Goal: Obtain resource: Obtain resource

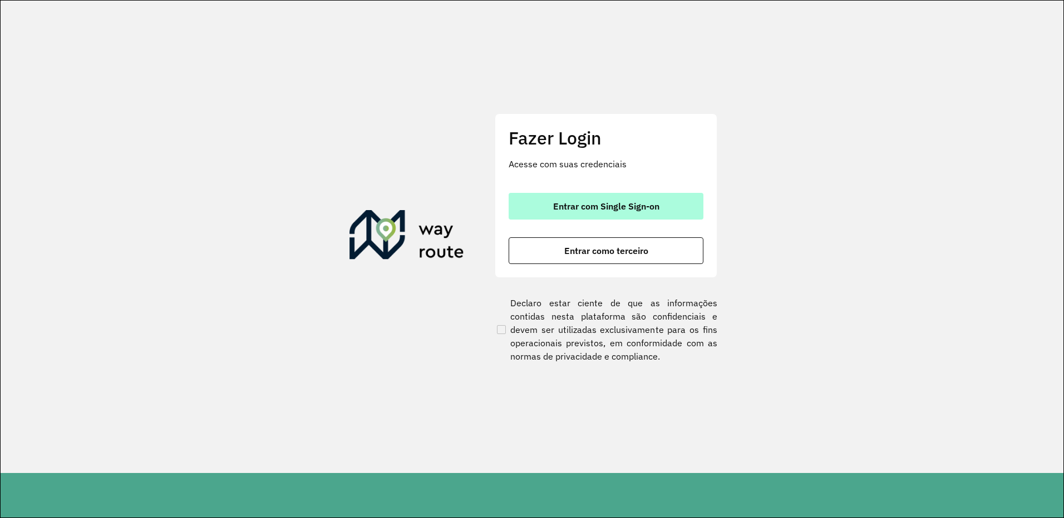
click at [607, 196] on button "Entrar com Single Sign-on" at bounding box center [605, 206] width 195 height 27
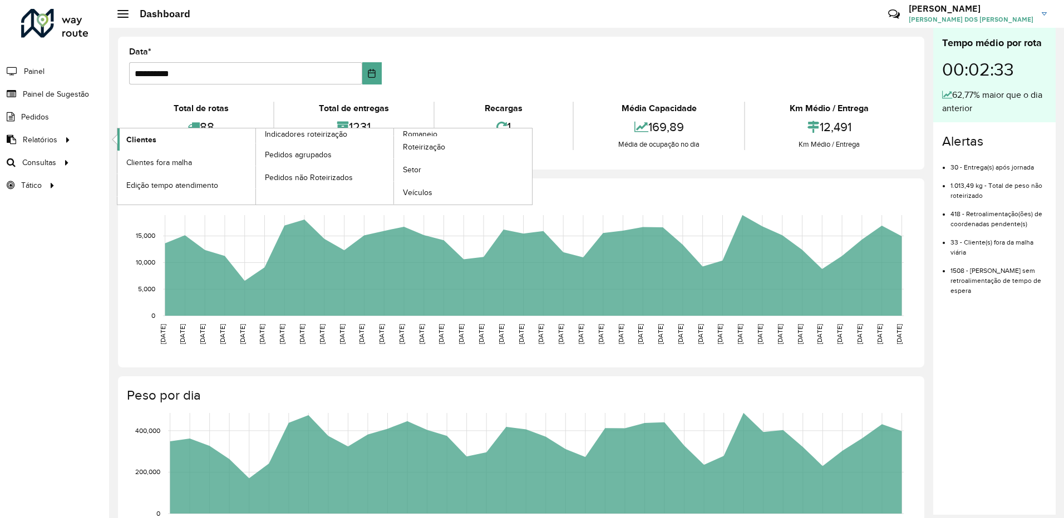
click at [140, 134] on span "Clientes" at bounding box center [141, 140] width 30 height 12
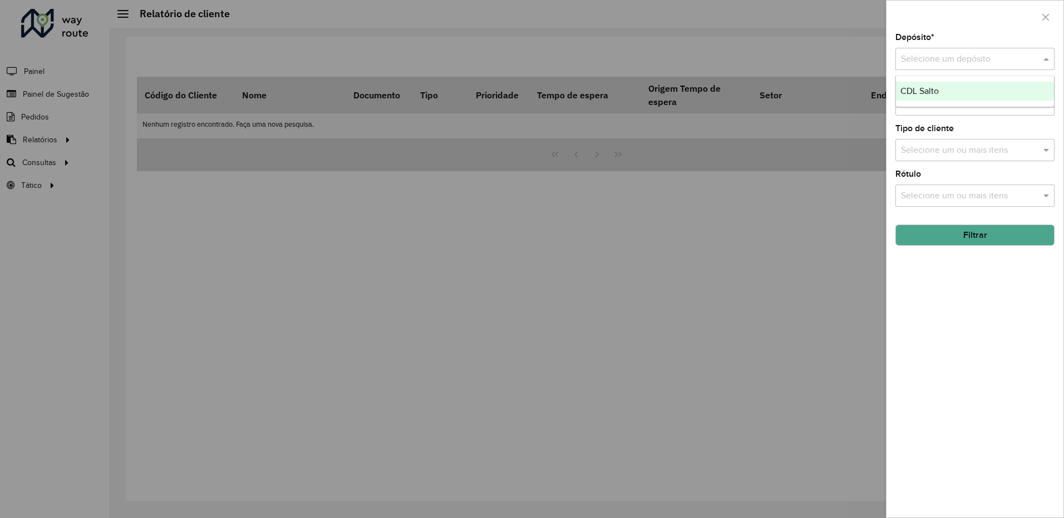
click at [936, 63] on input "text" at bounding box center [964, 59] width 126 height 13
click at [935, 93] on span "CDL Salto" at bounding box center [919, 90] width 38 height 9
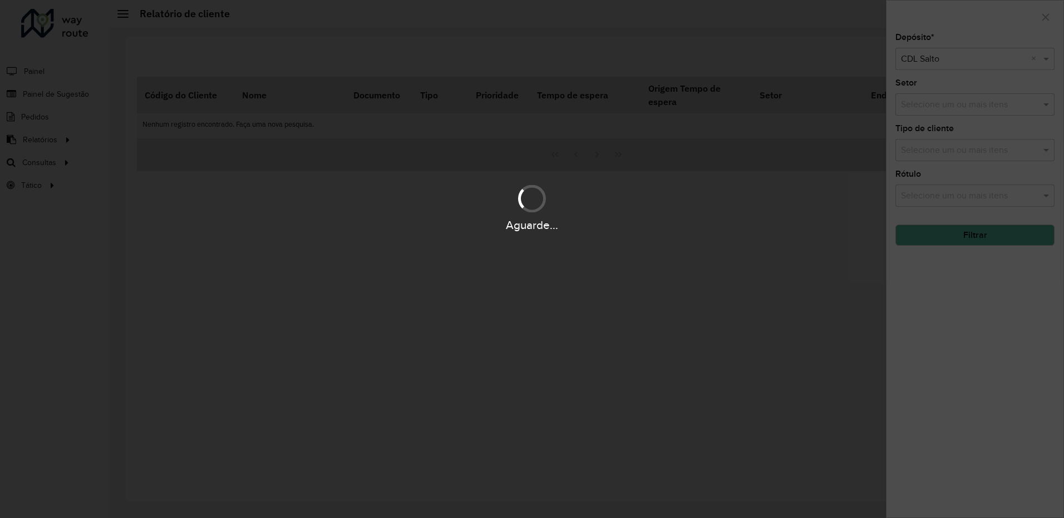
click at [938, 103] on div "Aguarde..." at bounding box center [532, 259] width 1064 height 518
click at [935, 113] on div "Aguarde..." at bounding box center [532, 259] width 1064 height 518
click at [933, 110] on input "text" at bounding box center [969, 104] width 142 height 13
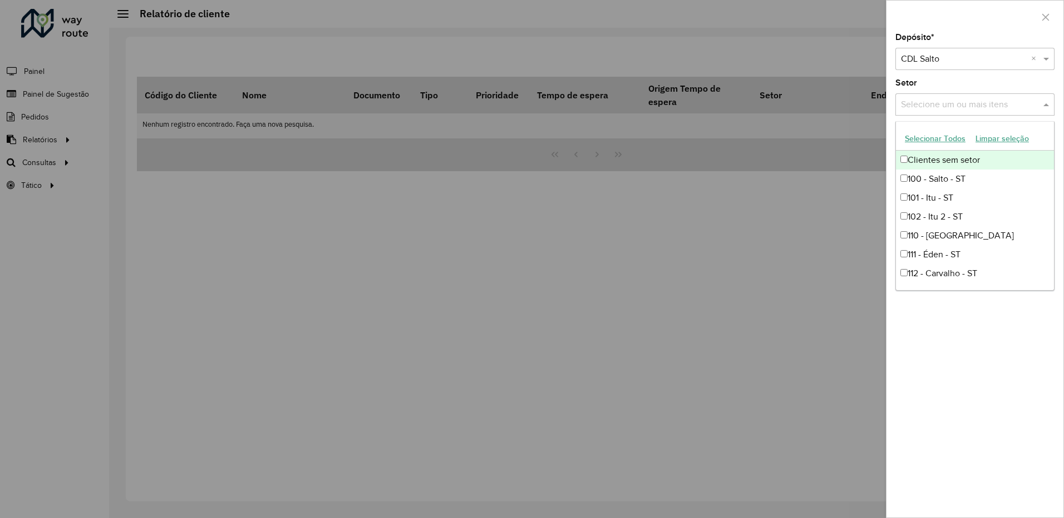
click at [927, 135] on button "Selecionar Todos" at bounding box center [935, 138] width 71 height 17
click at [915, 78] on label "Setor" at bounding box center [906, 82] width 22 height 13
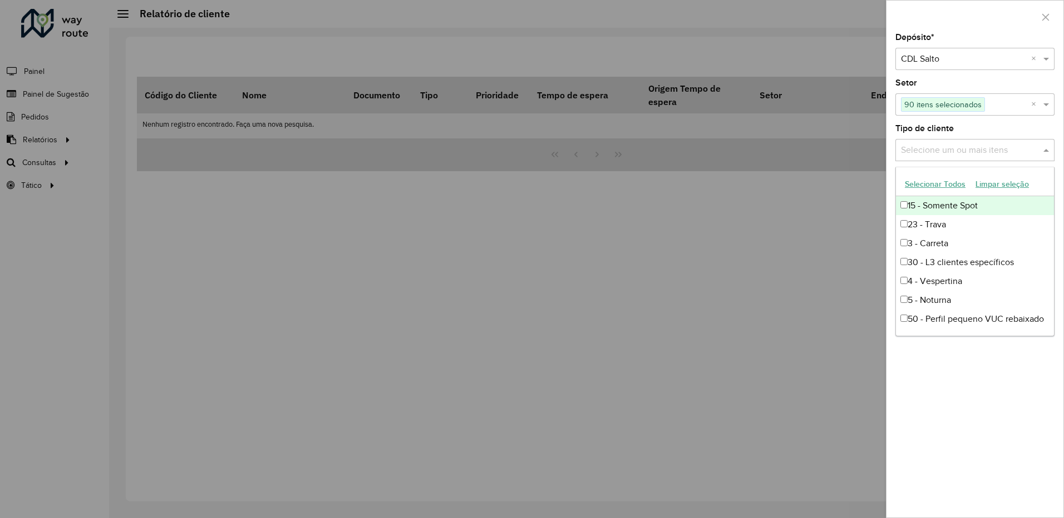
click at [928, 155] on input "text" at bounding box center [969, 150] width 142 height 13
click at [931, 185] on button "Selecionar Todos" at bounding box center [935, 184] width 71 height 17
click at [925, 139] on div "Tipo de cliente Selecione um ou mais itens 15 itens selecionados ×" at bounding box center [974, 143] width 159 height 37
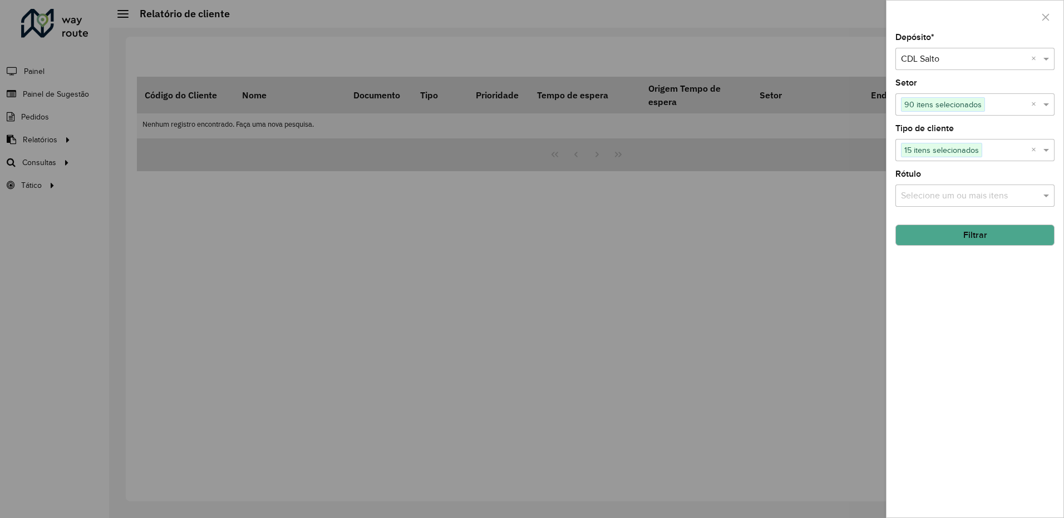
click at [935, 181] on div "Rótulo Selecione um ou mais itens" at bounding box center [974, 188] width 159 height 37
click at [936, 195] on input "text" at bounding box center [969, 196] width 142 height 13
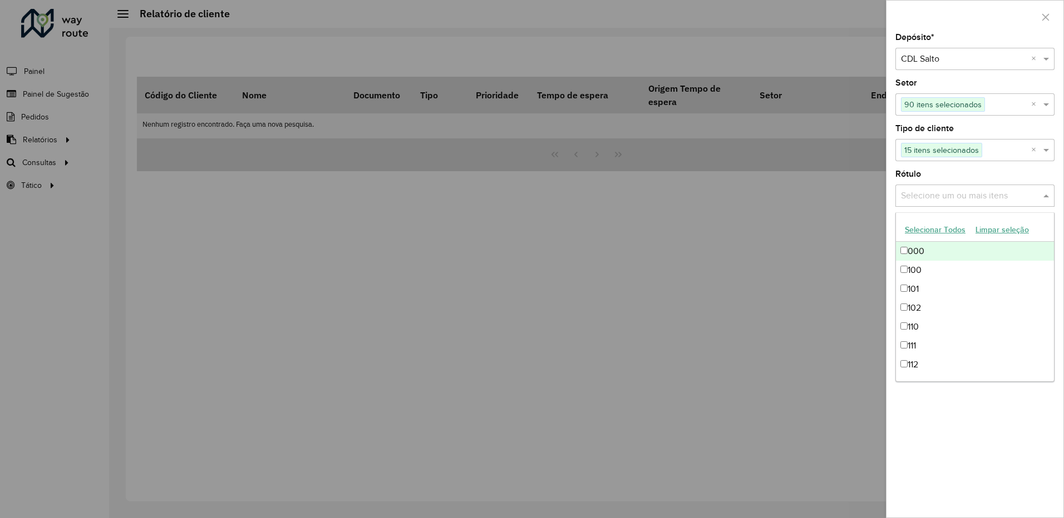
click at [942, 223] on button "Selecionar Todos" at bounding box center [935, 229] width 71 height 17
click at [914, 176] on label "Rótulo" at bounding box center [908, 173] width 26 height 13
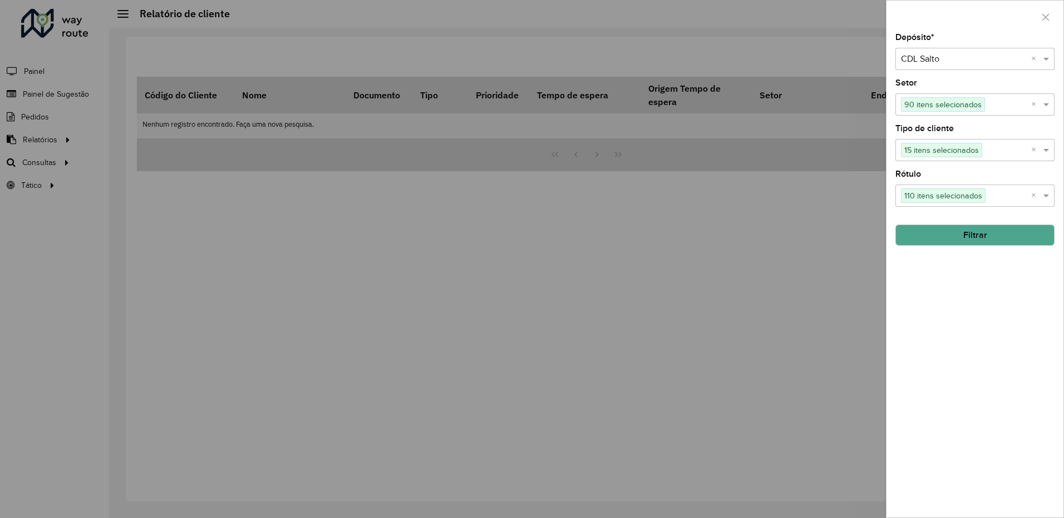
click at [942, 250] on div "Depósito * Selecione um depósito × CDL Salto × Setor Selecione um ou mais itens…" at bounding box center [974, 275] width 177 height 485
click at [938, 240] on button "Filtrar" at bounding box center [974, 235] width 159 height 21
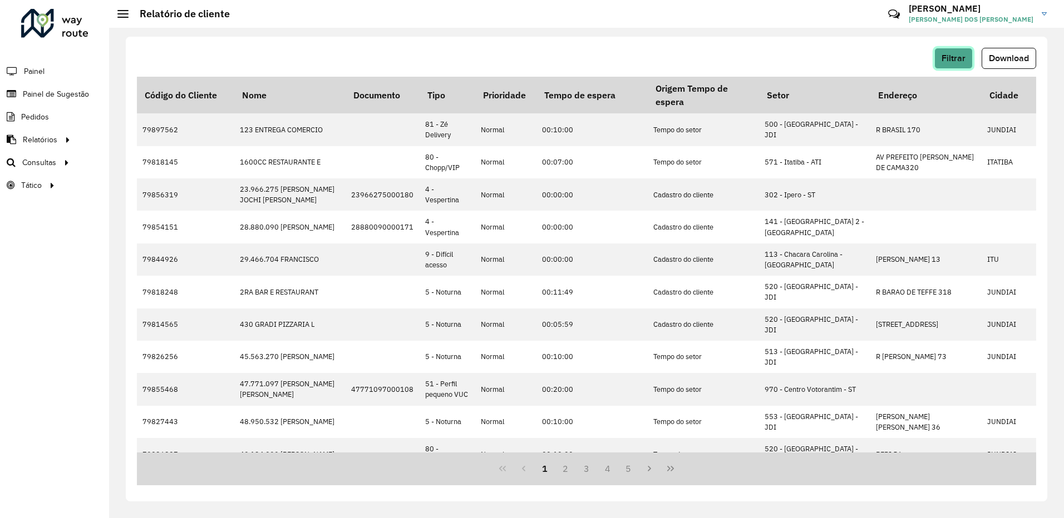
click at [955, 63] on button "Filtrar" at bounding box center [953, 58] width 38 height 21
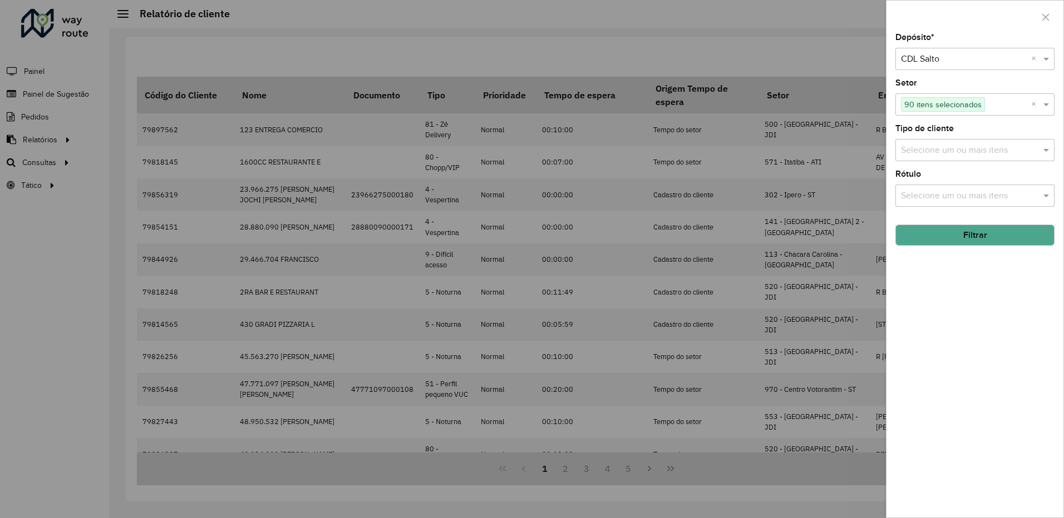
click at [976, 235] on button "Filtrar" at bounding box center [974, 235] width 159 height 21
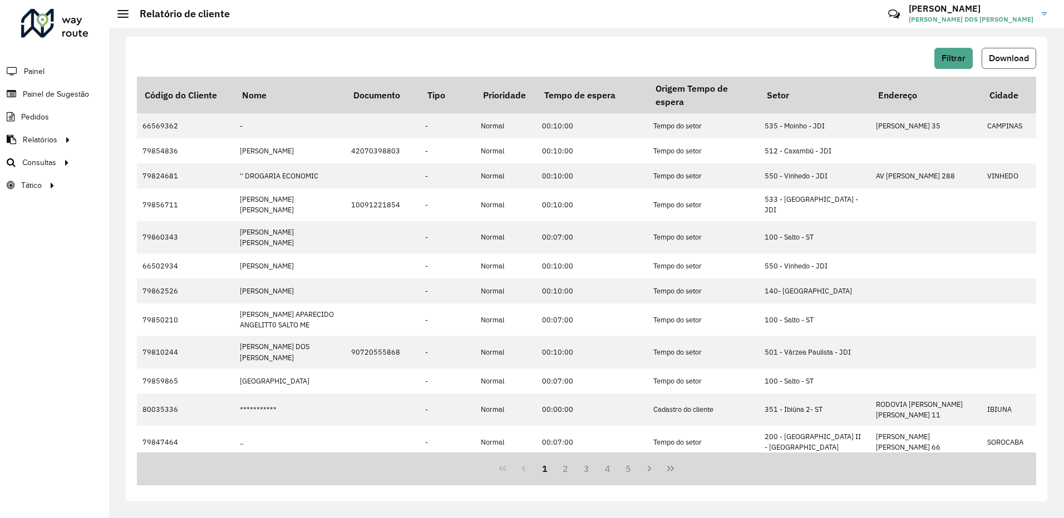
click at [1006, 57] on span "Download" at bounding box center [1009, 57] width 40 height 9
